Goal: Find specific page/section: Find specific page/section

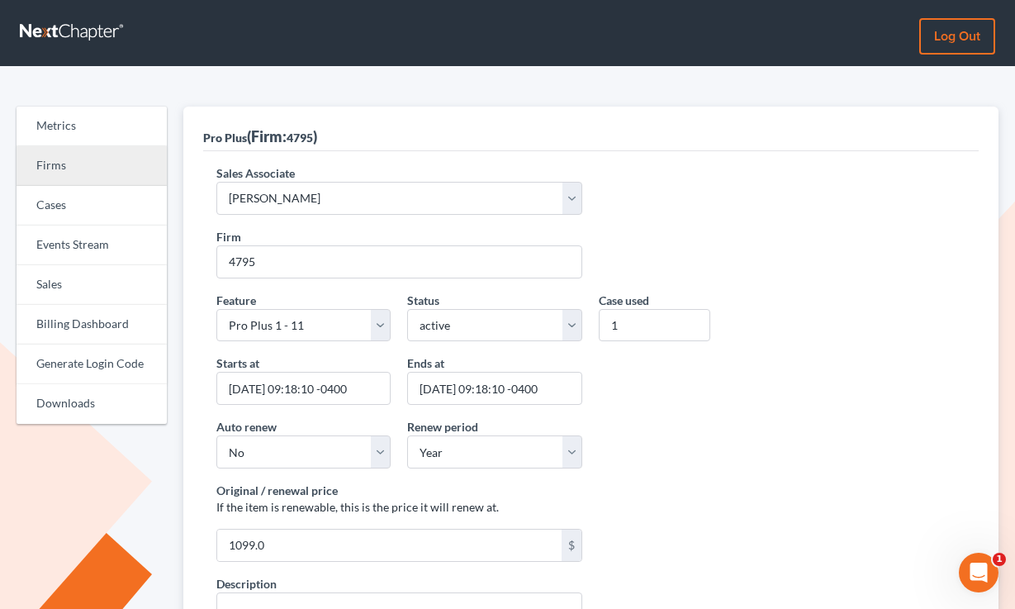
click at [55, 166] on link "Firms" at bounding box center [92, 166] width 150 height 40
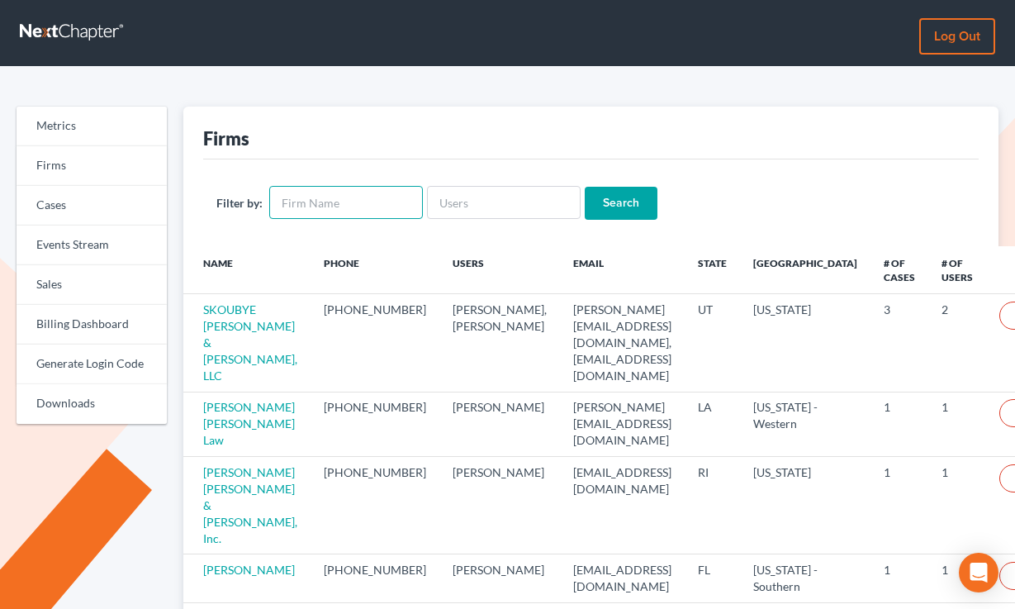
click at [295, 205] on input "text" at bounding box center [346, 202] width 154 height 33
click at [510, 188] on input "text" at bounding box center [504, 202] width 154 height 33
paste input "[PERSON_NAME][EMAIL_ADDRESS][DOMAIN_NAME]"
type input "[PERSON_NAME][EMAIL_ADDRESS][DOMAIN_NAME]"
click at [585, 187] on input "Search" at bounding box center [621, 203] width 73 height 33
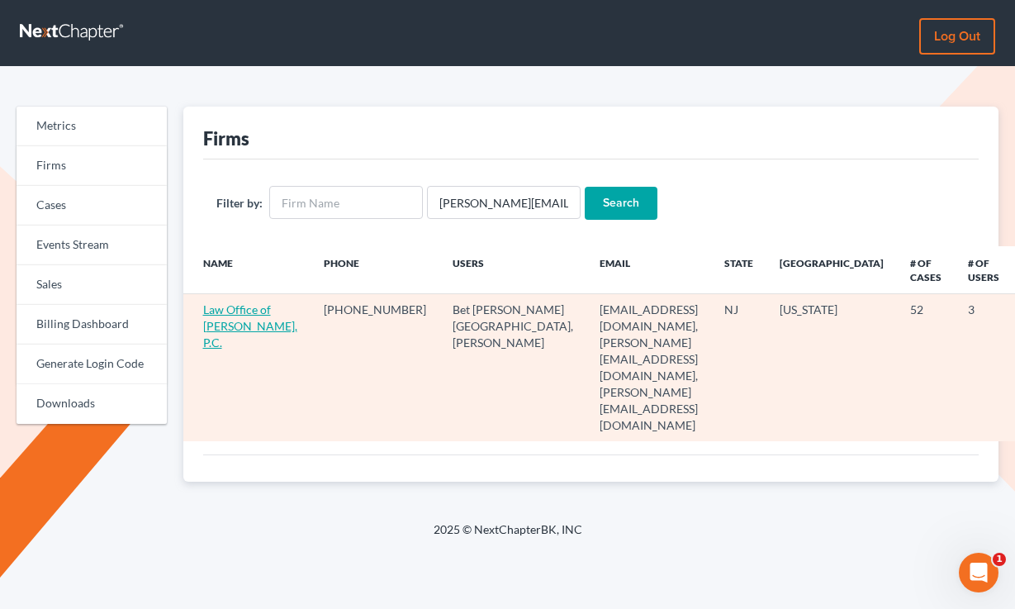
click at [261, 328] on link "Law Office of Lawrence W. Luttrell, P.C." at bounding box center [250, 325] width 94 height 47
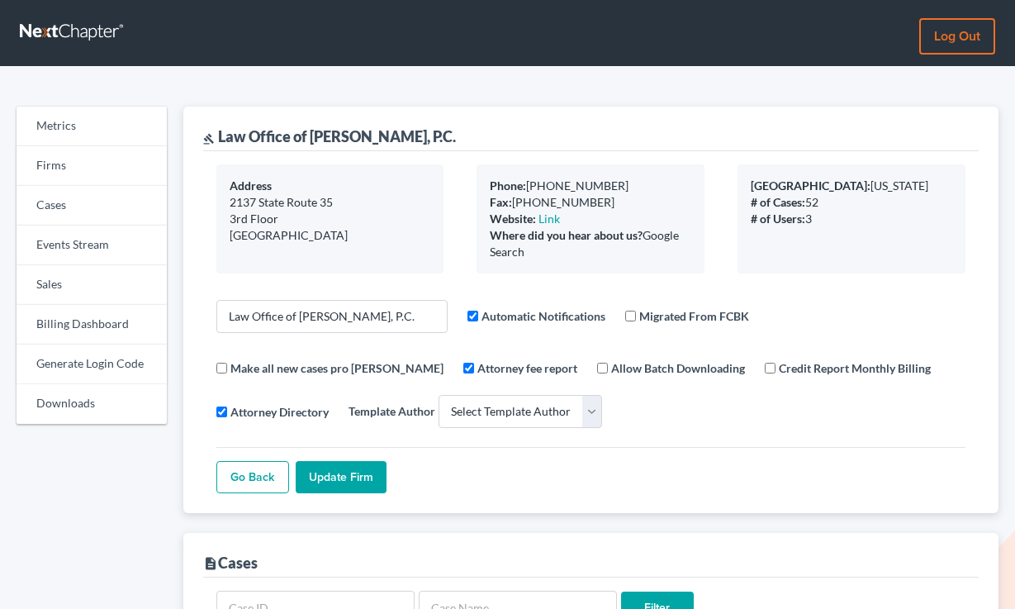
select select
click at [67, 140] on link "Metrics" at bounding box center [92, 127] width 150 height 40
